Goal: Find specific page/section: Find specific page/section

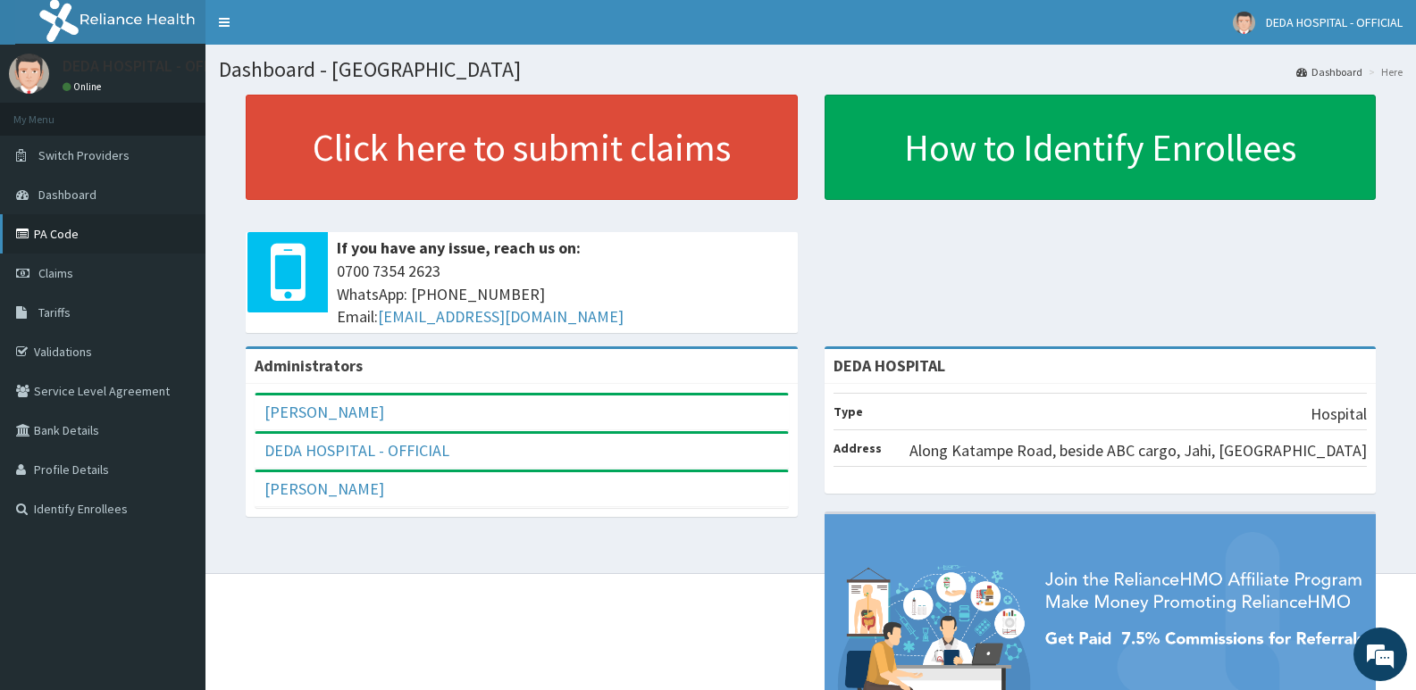
click at [121, 228] on link "PA Code" at bounding box center [102, 233] width 205 height 39
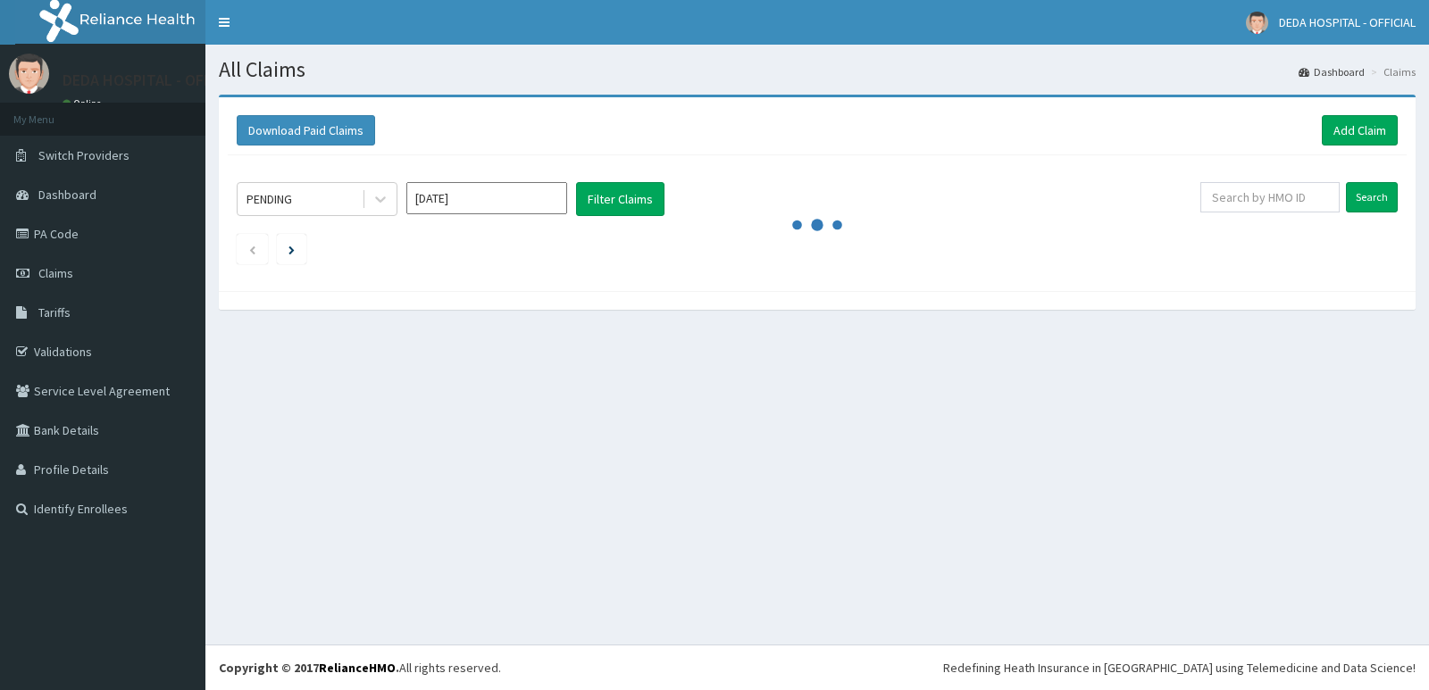
click at [98, 236] on link "PA Code" at bounding box center [102, 233] width 205 height 39
